Goal: Transaction & Acquisition: Purchase product/service

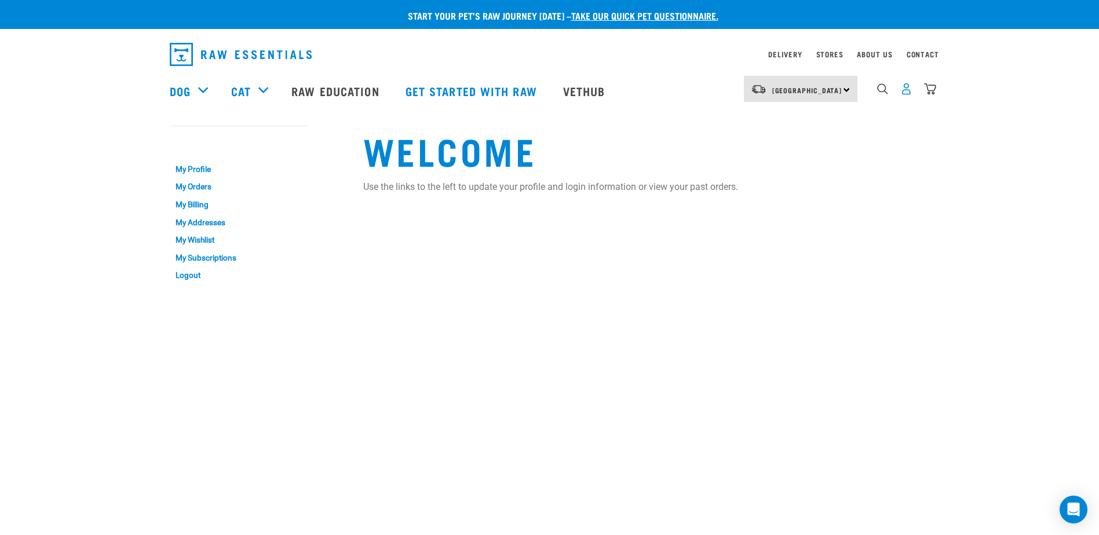
click at [903, 93] on img "dropdown navigation" at bounding box center [906, 89] width 12 height 12
click at [929, 92] on img "dropdown navigation" at bounding box center [930, 89] width 12 height 12
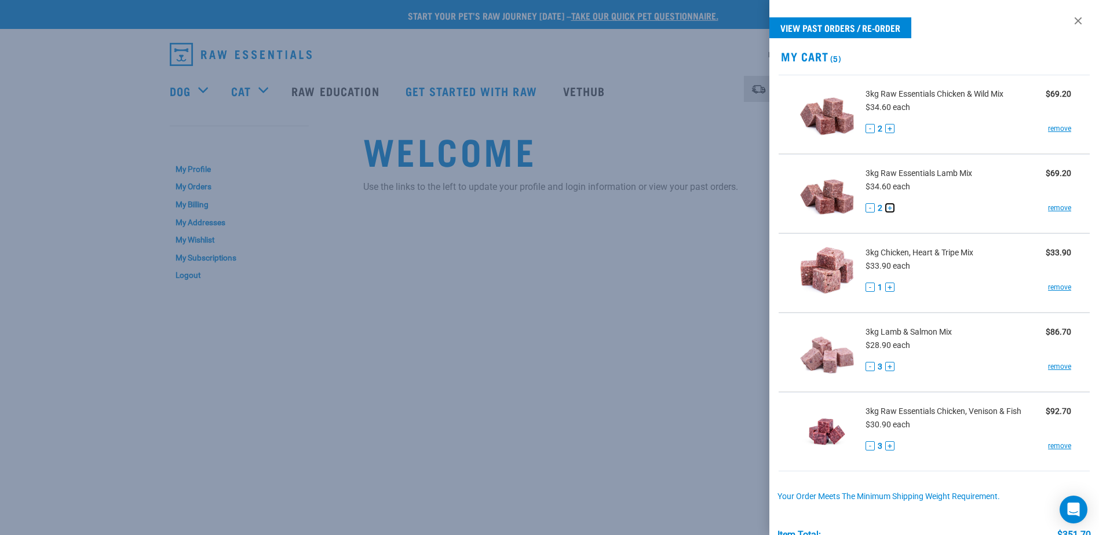
click at [890, 205] on button "+" at bounding box center [889, 207] width 9 height 9
click at [1053, 127] on link "remove" at bounding box center [1059, 128] width 23 height 10
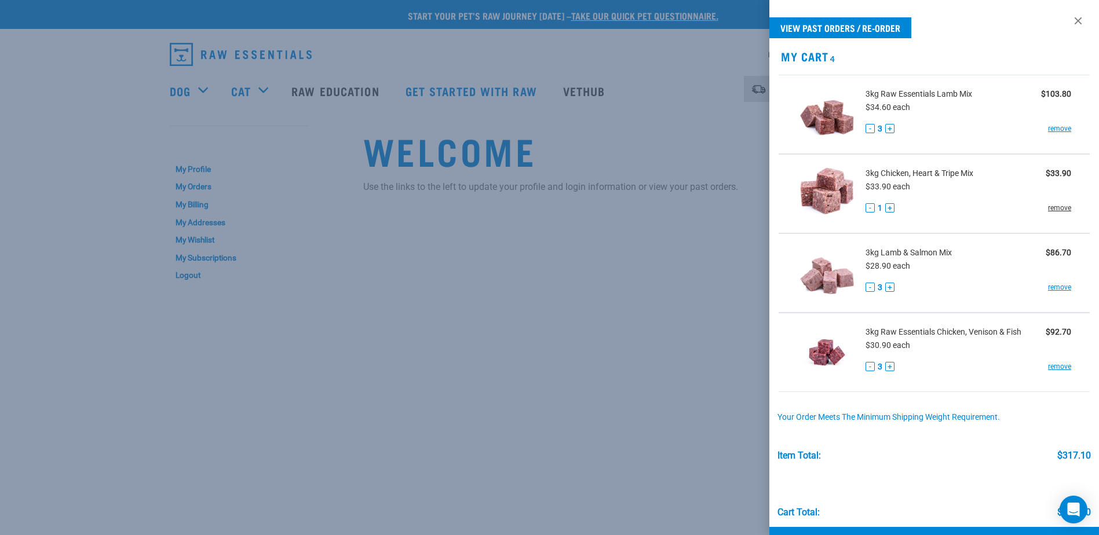
click at [1048, 206] on link "remove" at bounding box center [1059, 208] width 23 height 10
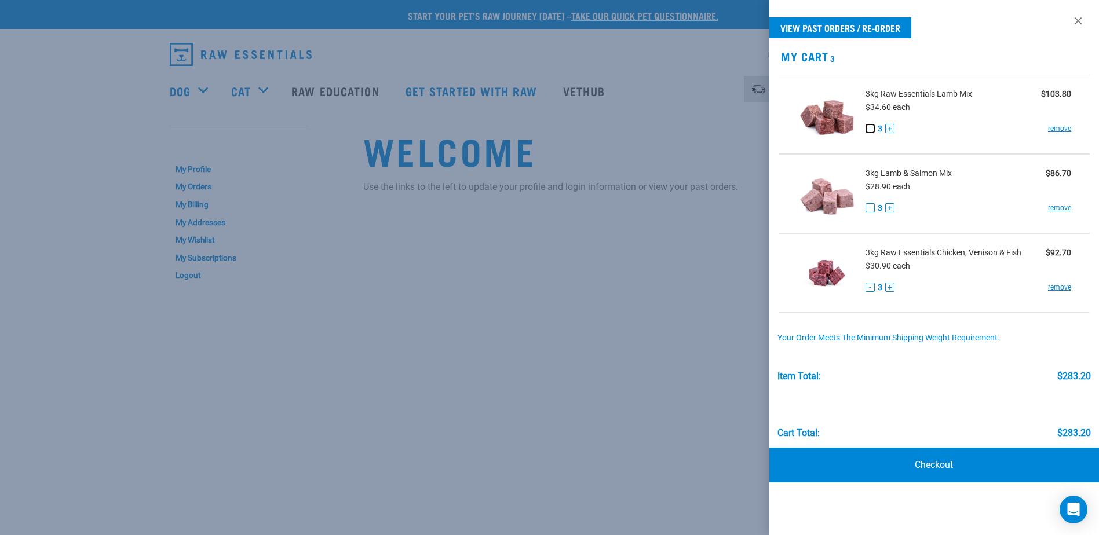
click at [867, 125] on button "-" at bounding box center [869, 128] width 9 height 9
click at [944, 461] on link "Checkout" at bounding box center [934, 465] width 330 height 35
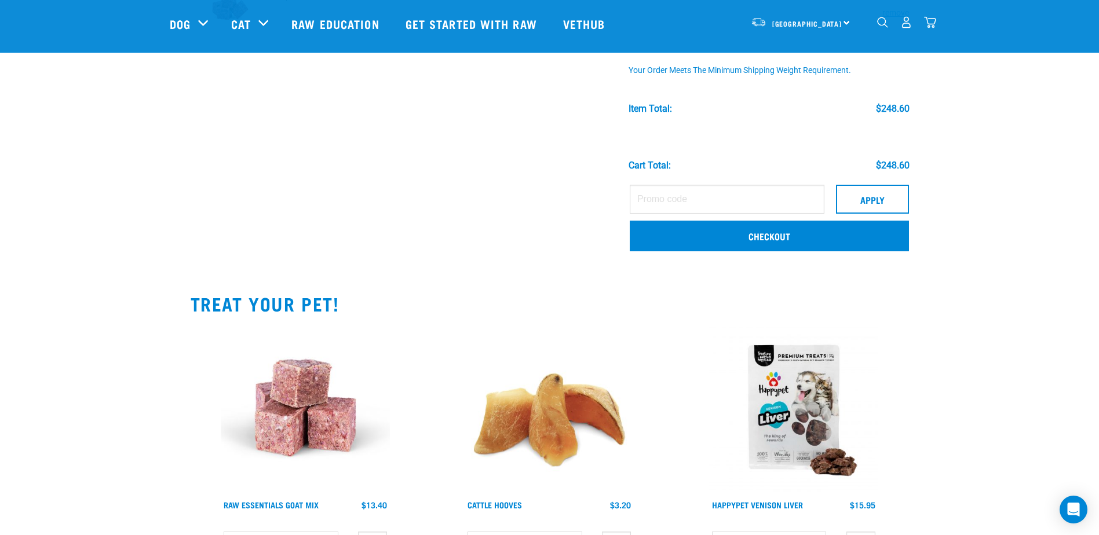
scroll to position [290, 0]
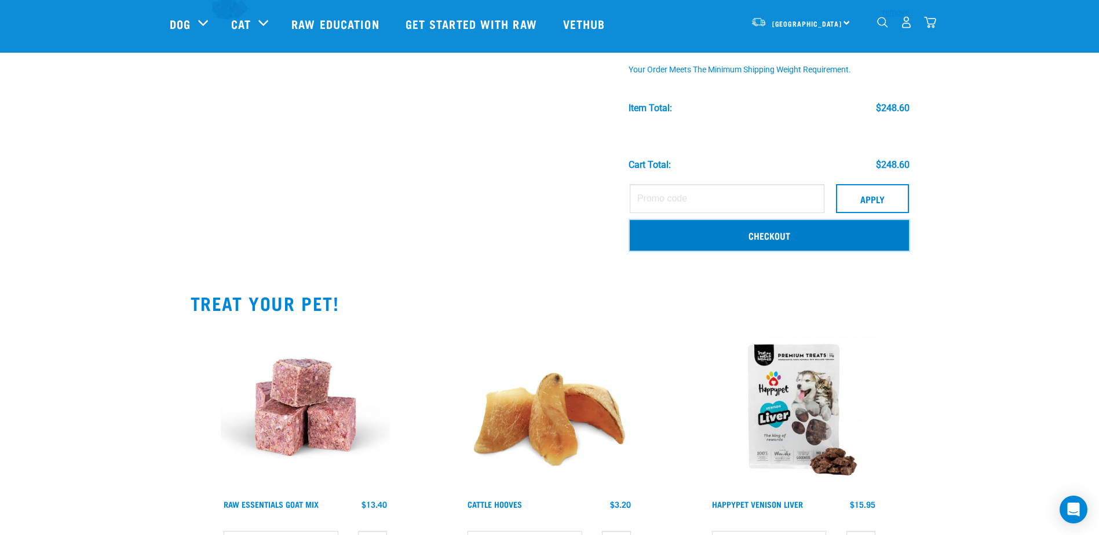
click at [772, 230] on link "Checkout" at bounding box center [768, 235] width 279 height 30
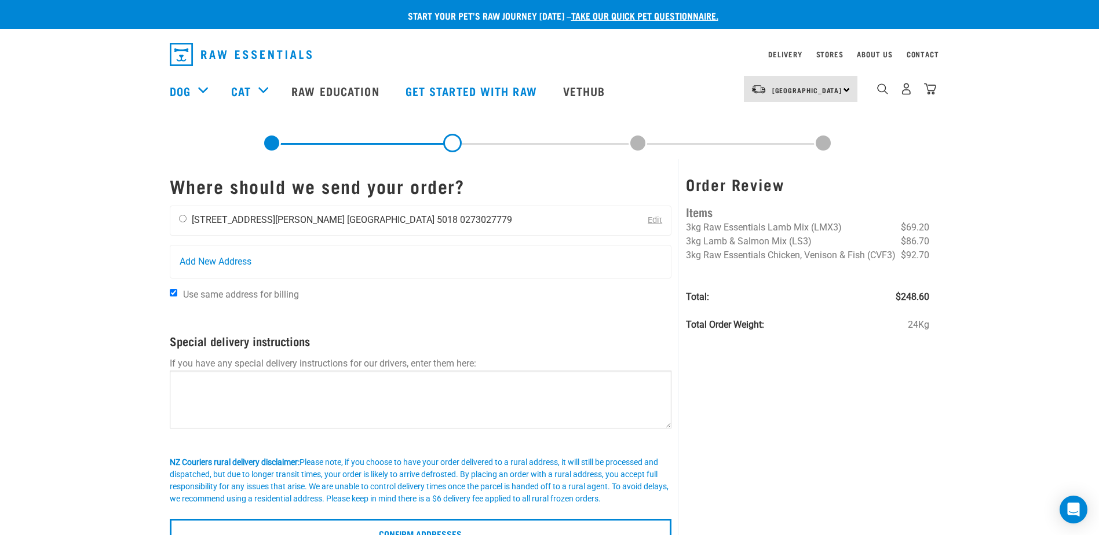
click at [179, 218] on input "radio" at bounding box center [183, 219] width 8 height 8
radio input "true"
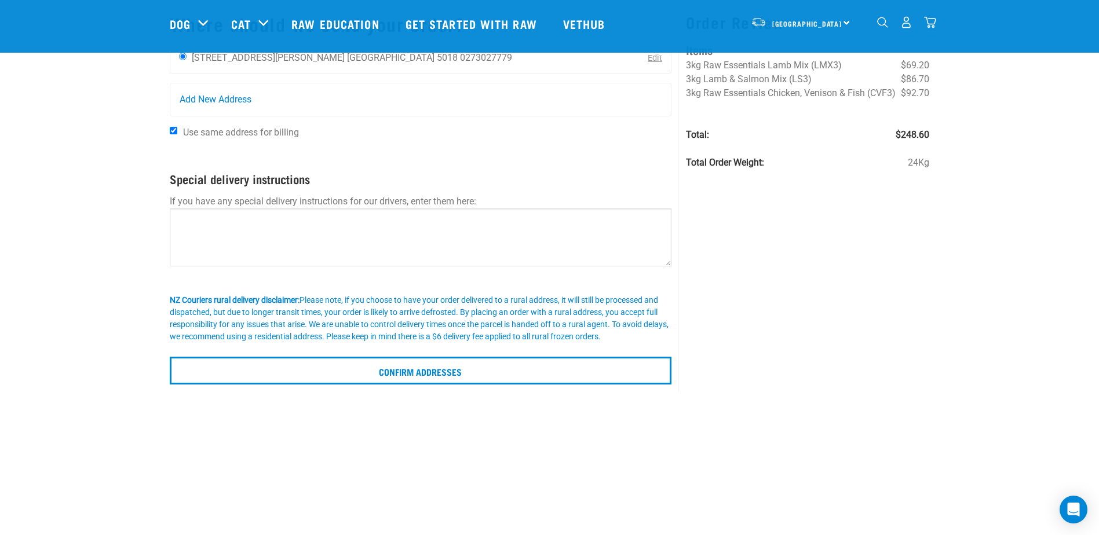
scroll to position [116, 0]
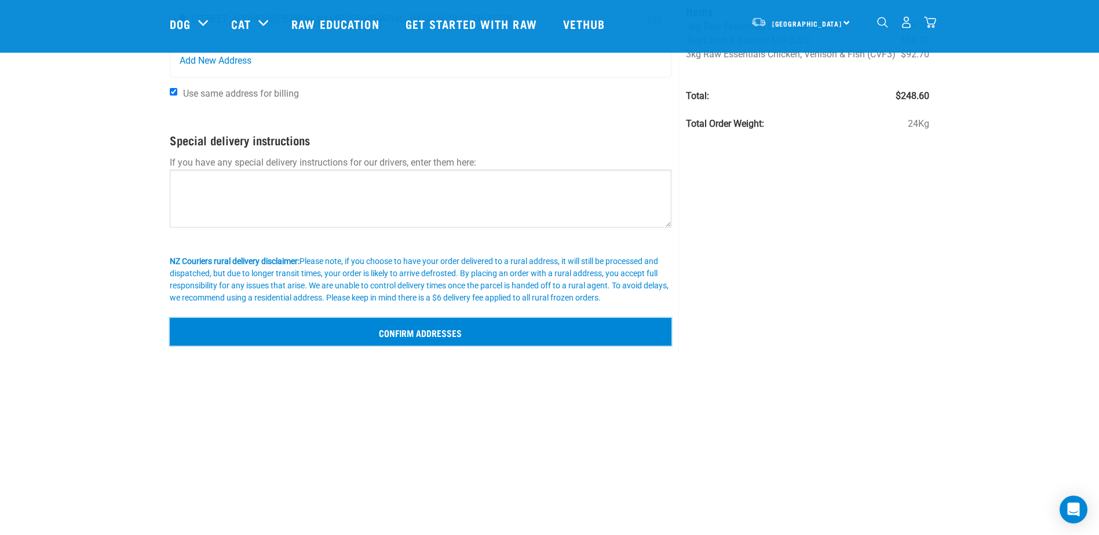
click at [398, 332] on input "Confirm addresses" at bounding box center [421, 332] width 502 height 28
